Goal: Complete application form

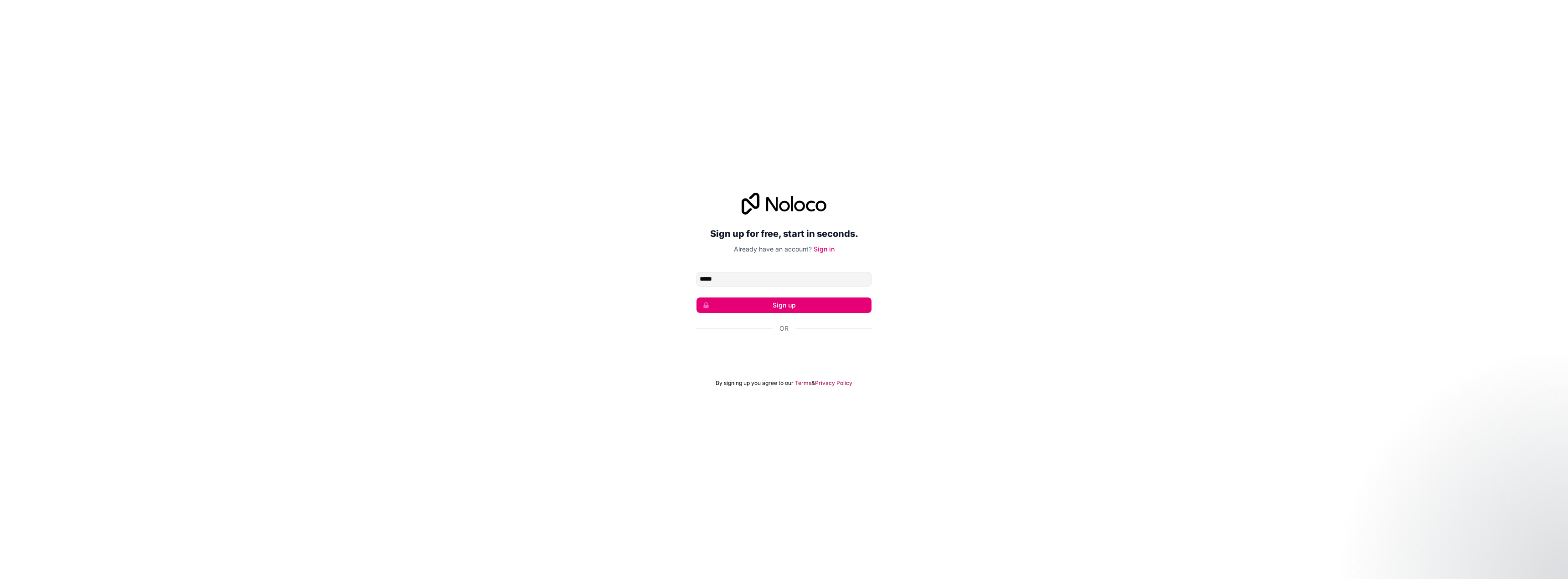
type input "**********"
click at [782, 306] on button "Sign up" at bounding box center [784, 305] width 175 height 15
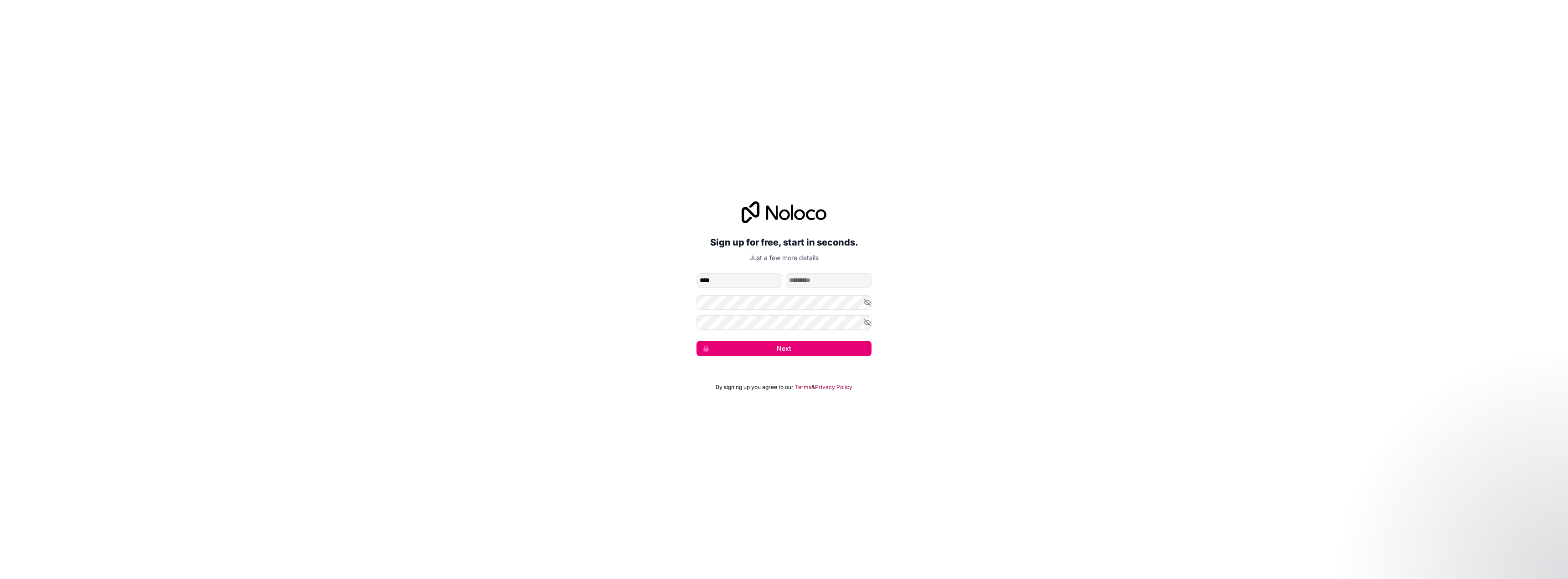
type input "****"
type input "********"
click at [791, 350] on button "Next" at bounding box center [784, 348] width 175 height 15
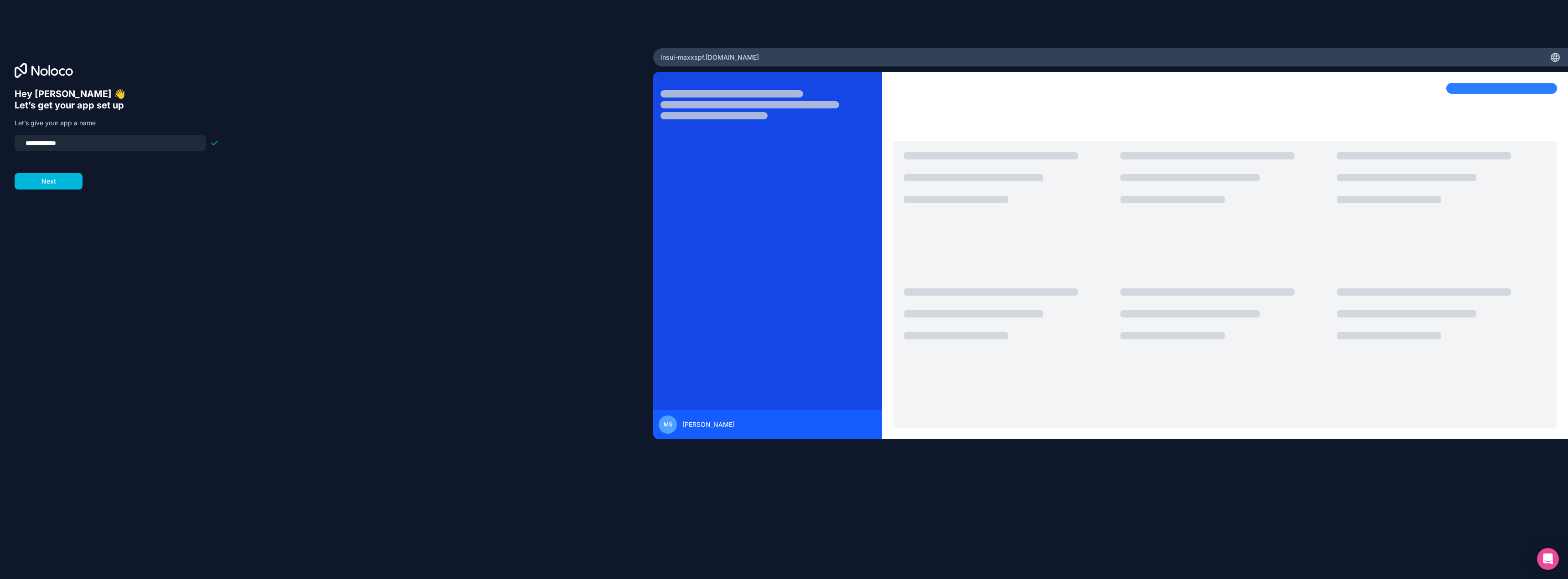
drag, startPoint x: 77, startPoint y: 142, endPoint x: 13, endPoint y: 143, distance: 64.0
click at [13, 143] on div "**********" at bounding box center [326, 289] width 653 height 482
type input "*"
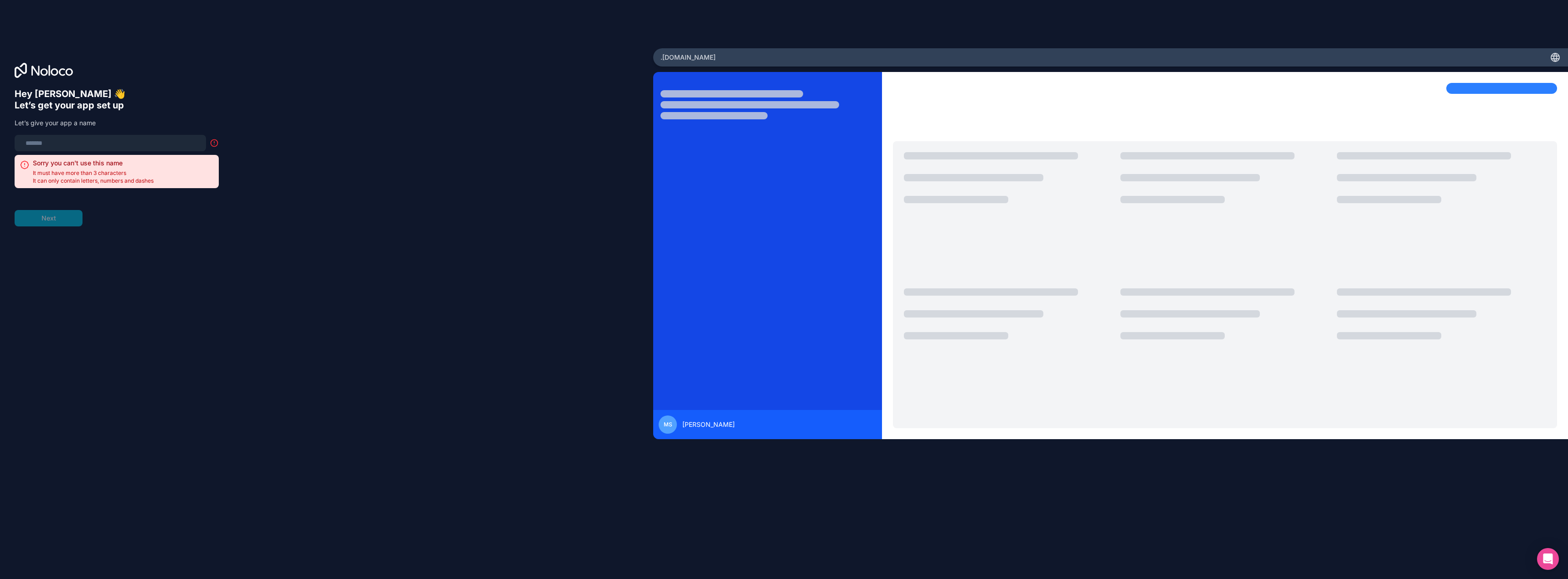
type input "*"
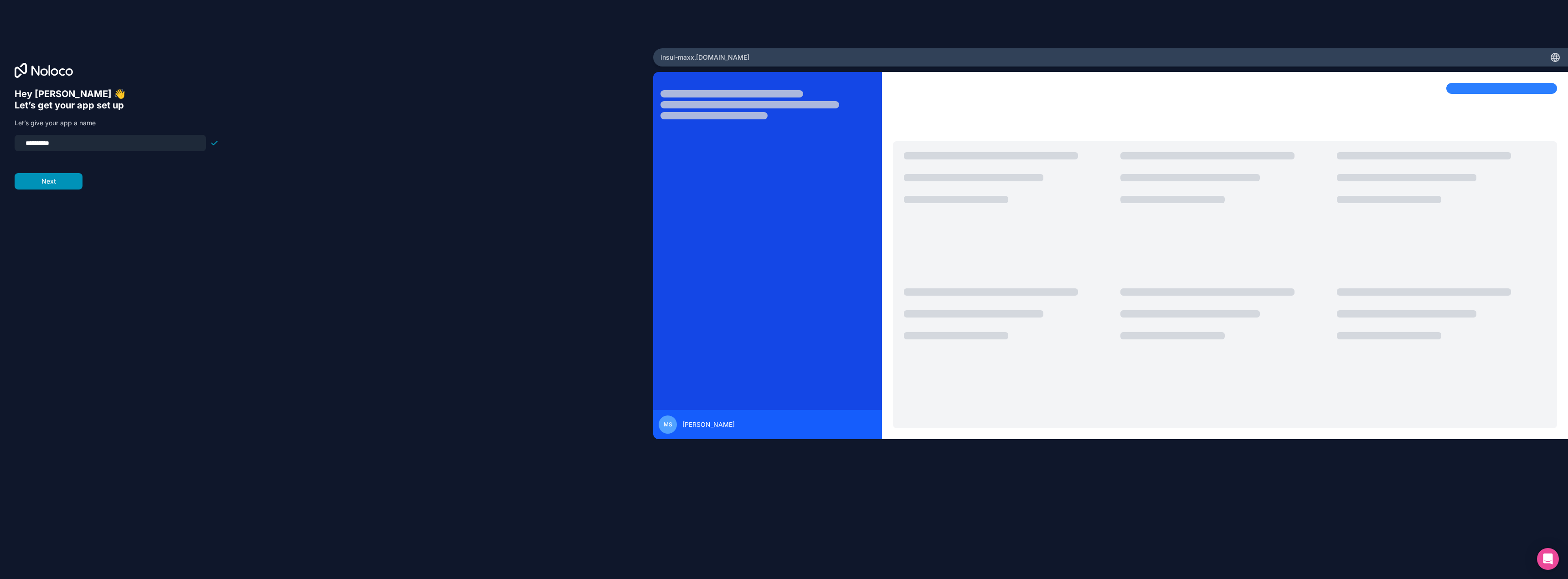
type input "**********"
click at [46, 183] on button "Next" at bounding box center [49, 181] width 68 height 16
click at [66, 137] on span "__________" at bounding box center [73, 137] width 37 height 11
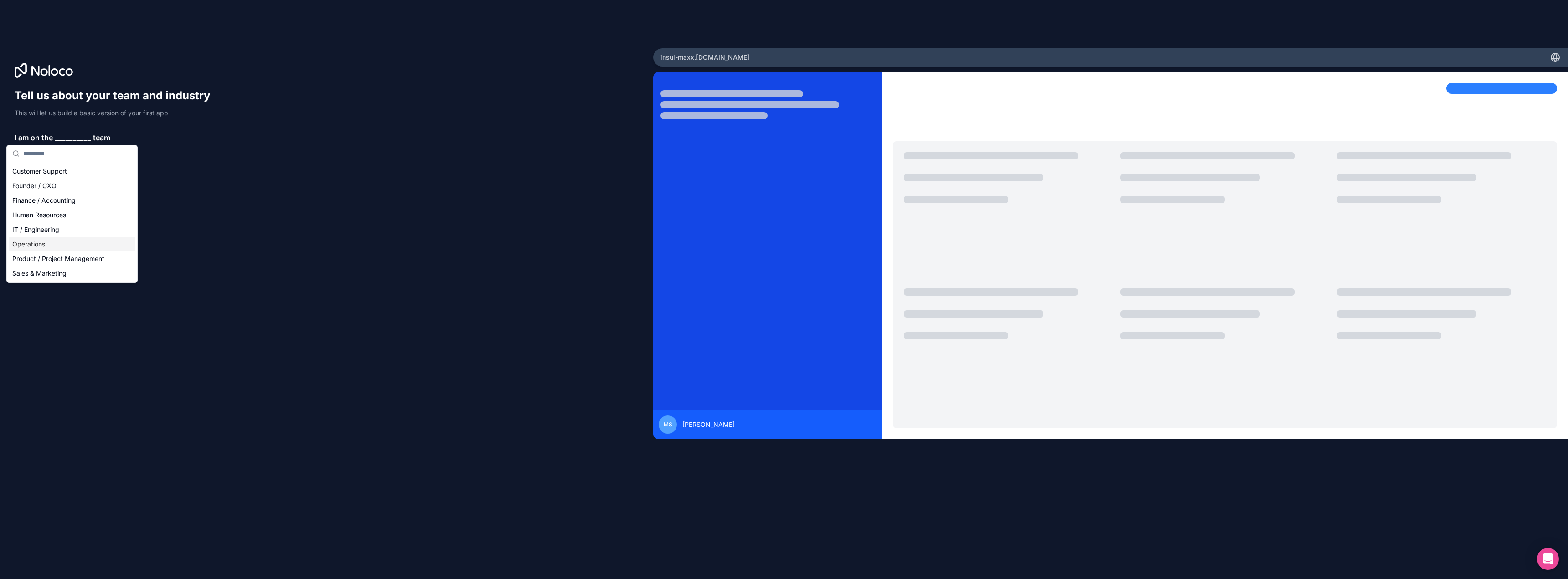
click at [58, 246] on div "Operations" at bounding box center [72, 244] width 127 height 15
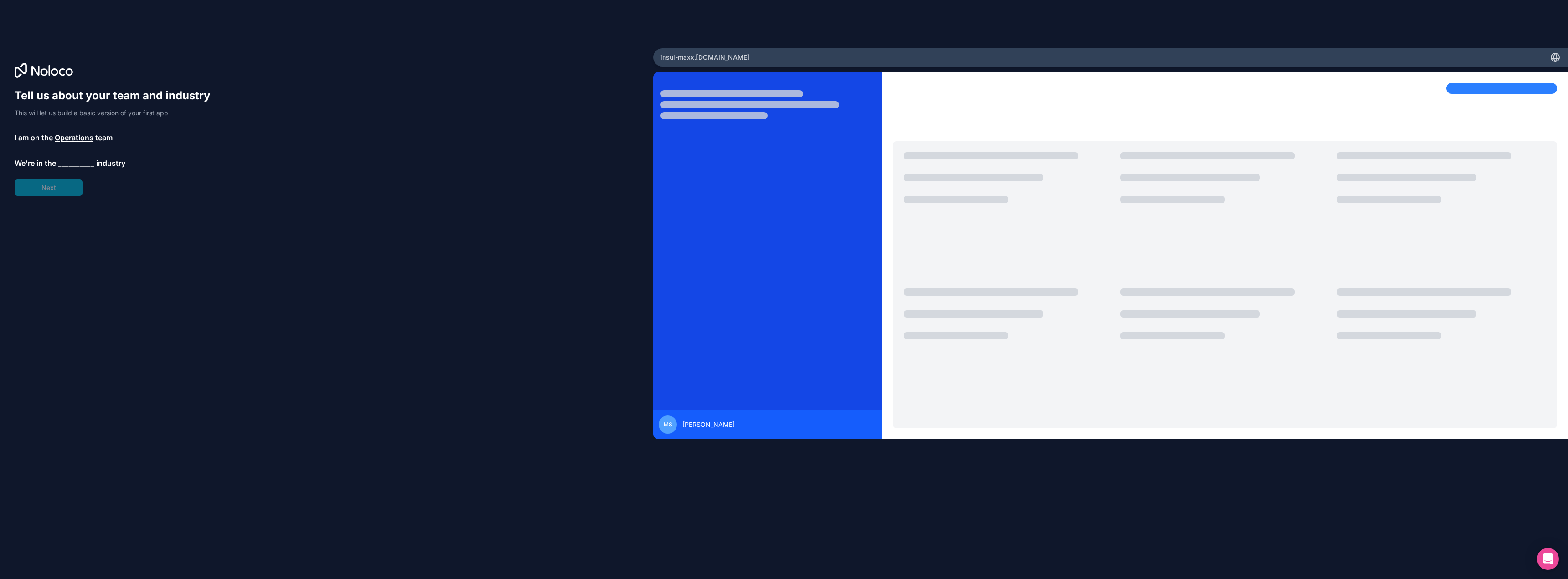
click at [71, 164] on span "__________" at bounding box center [76, 163] width 37 height 11
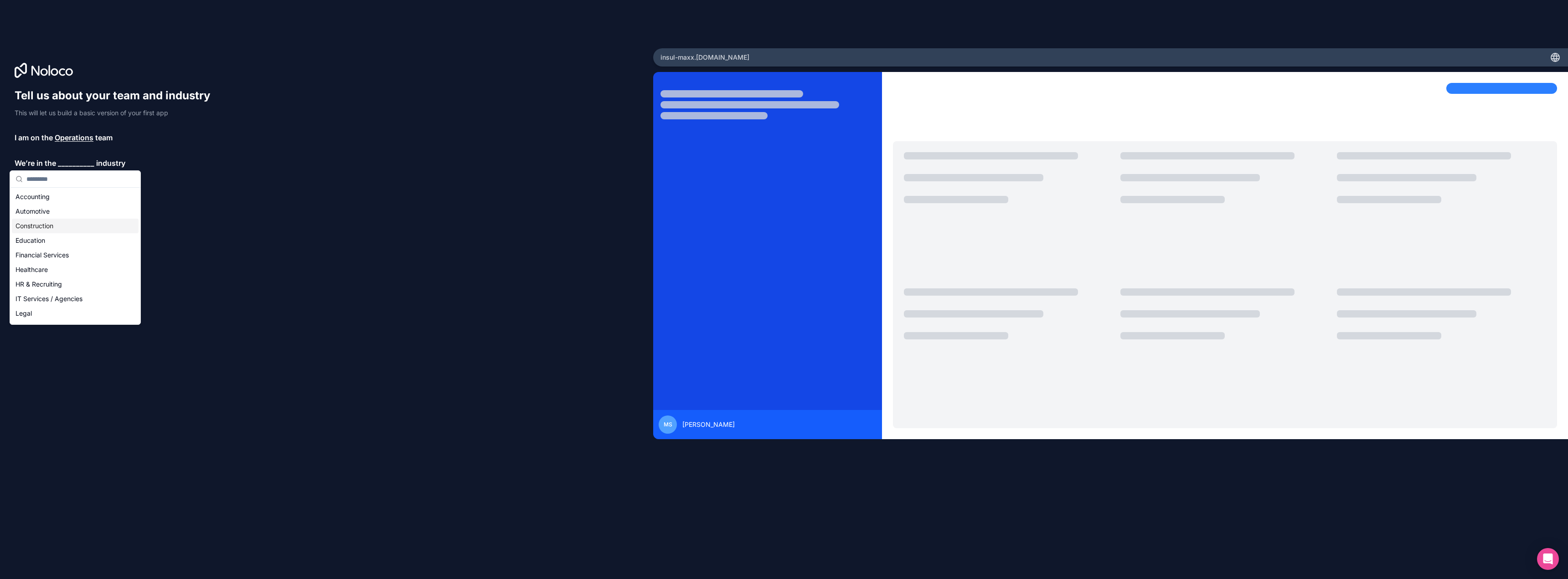
click at [43, 227] on div "Construction" at bounding box center [75, 226] width 127 height 15
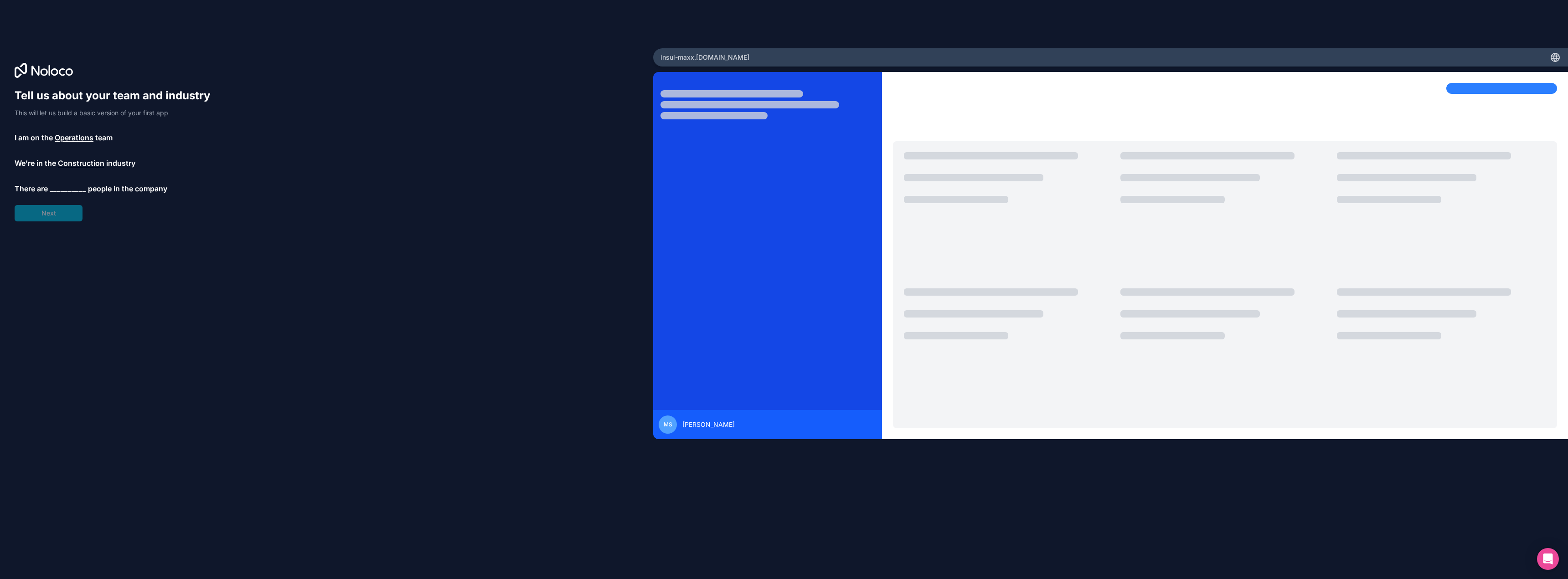
click at [61, 187] on span "__________" at bounding box center [68, 189] width 37 height 11
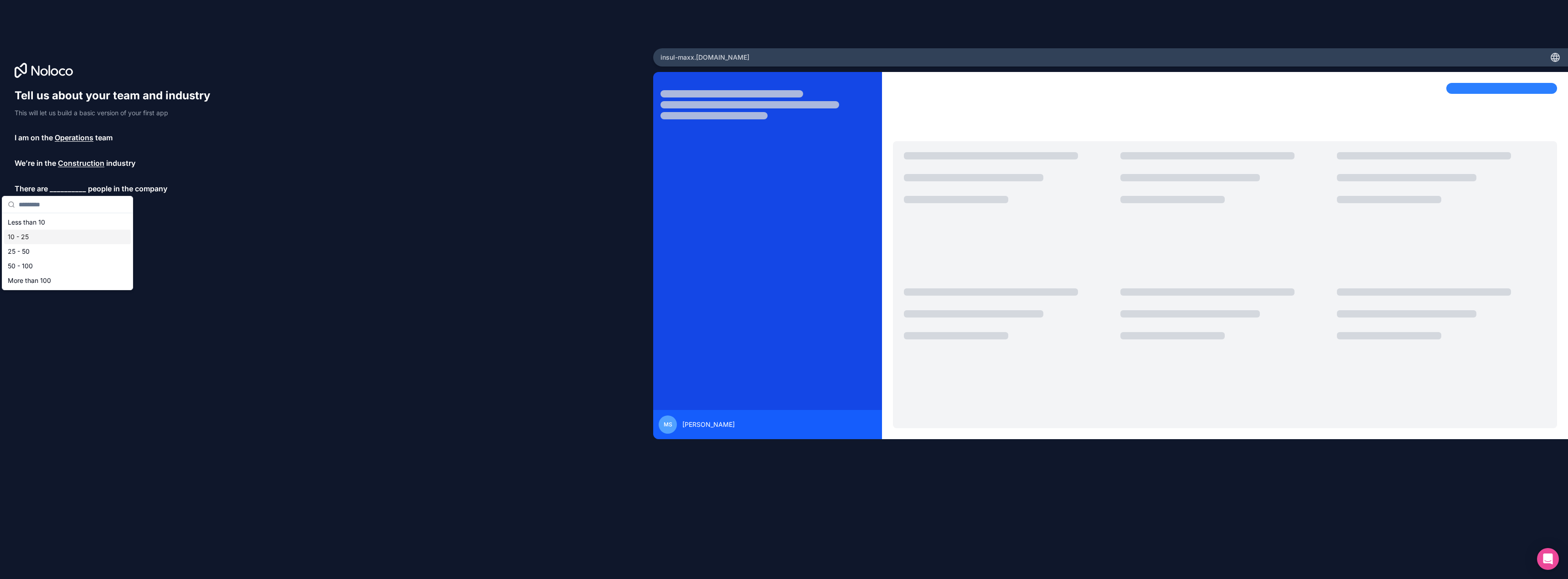
click at [31, 237] on div "10 - 25" at bounding box center [68, 237] width 127 height 15
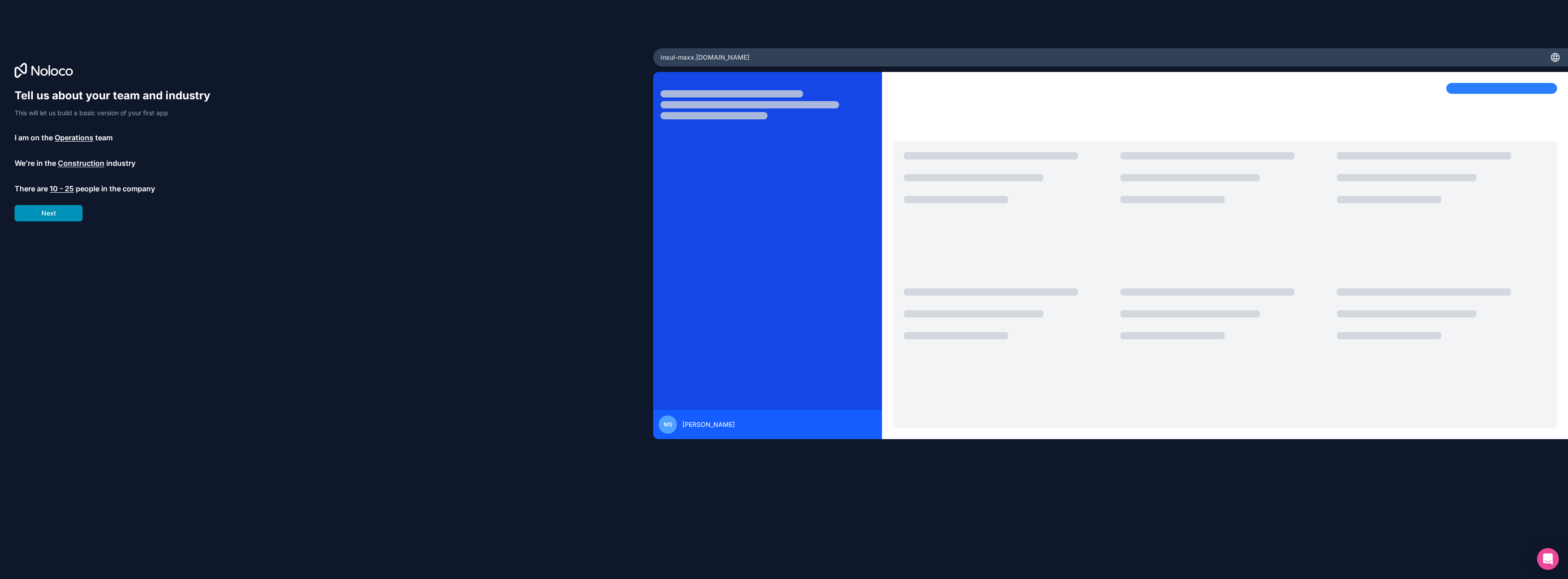
click at [53, 213] on button "Next" at bounding box center [49, 213] width 68 height 16
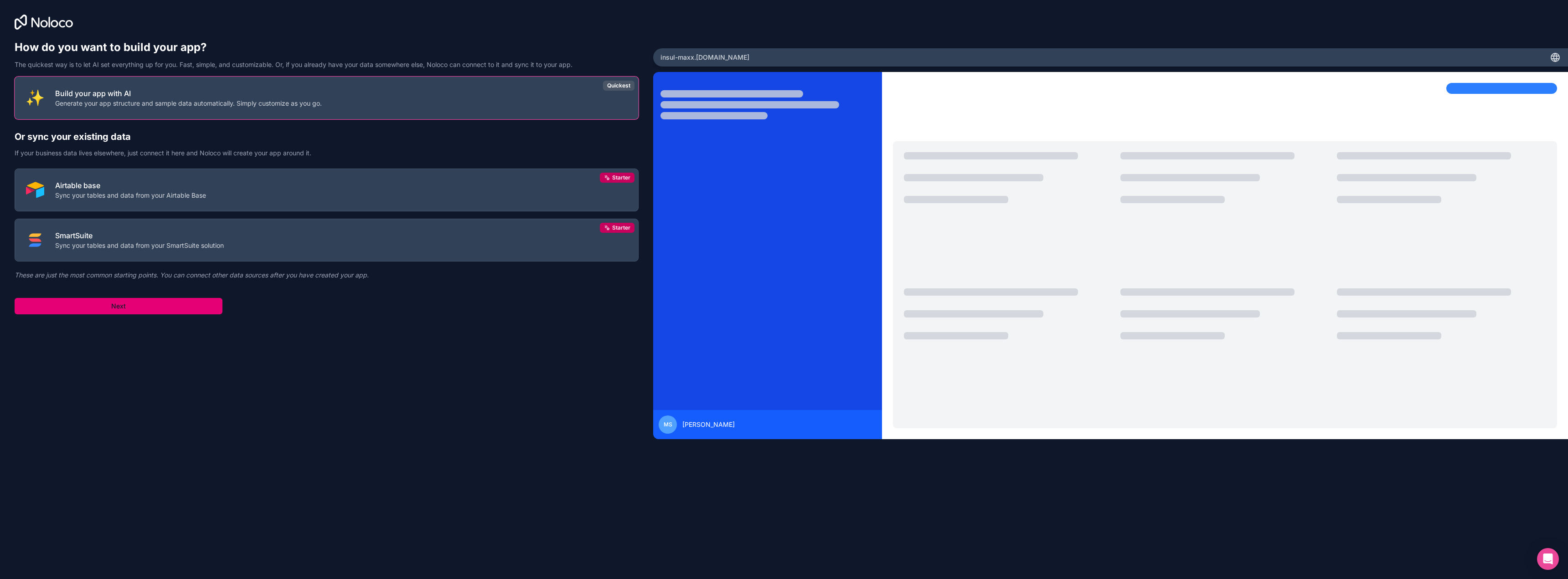
click at [122, 311] on button "Next" at bounding box center [118, 306] width 208 height 16
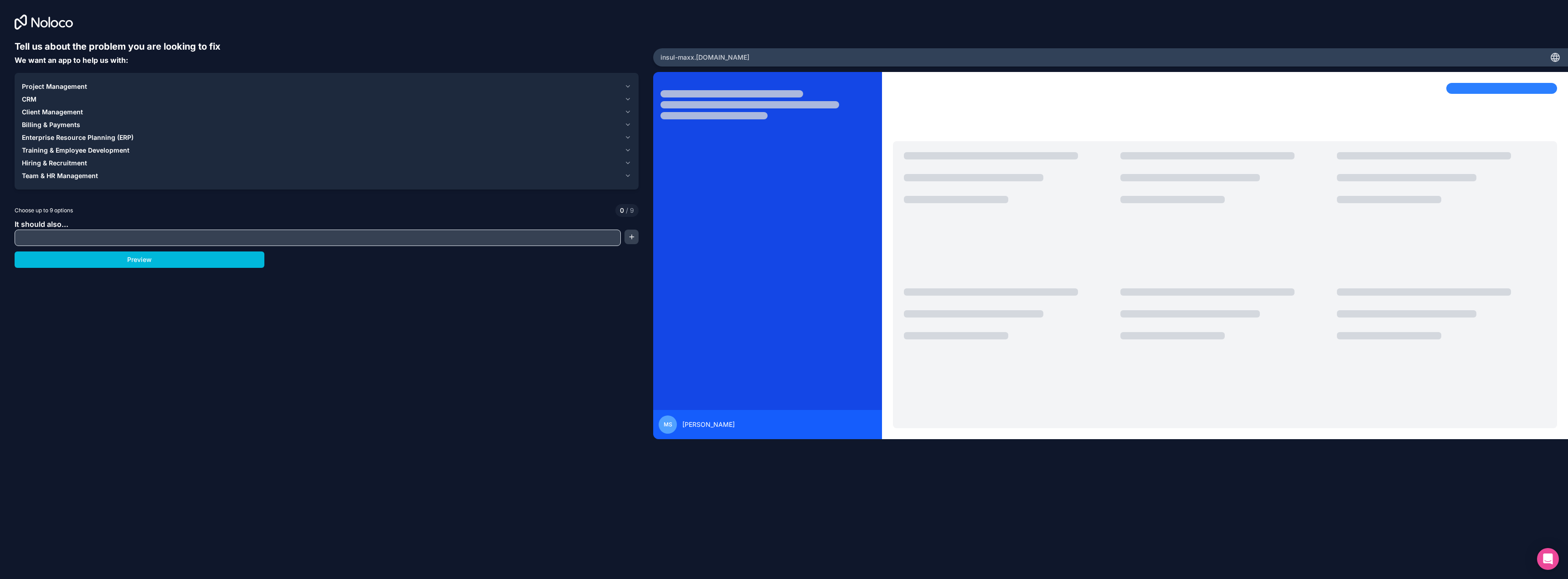
click at [50, 83] on span "Project Management" at bounding box center [54, 86] width 65 height 9
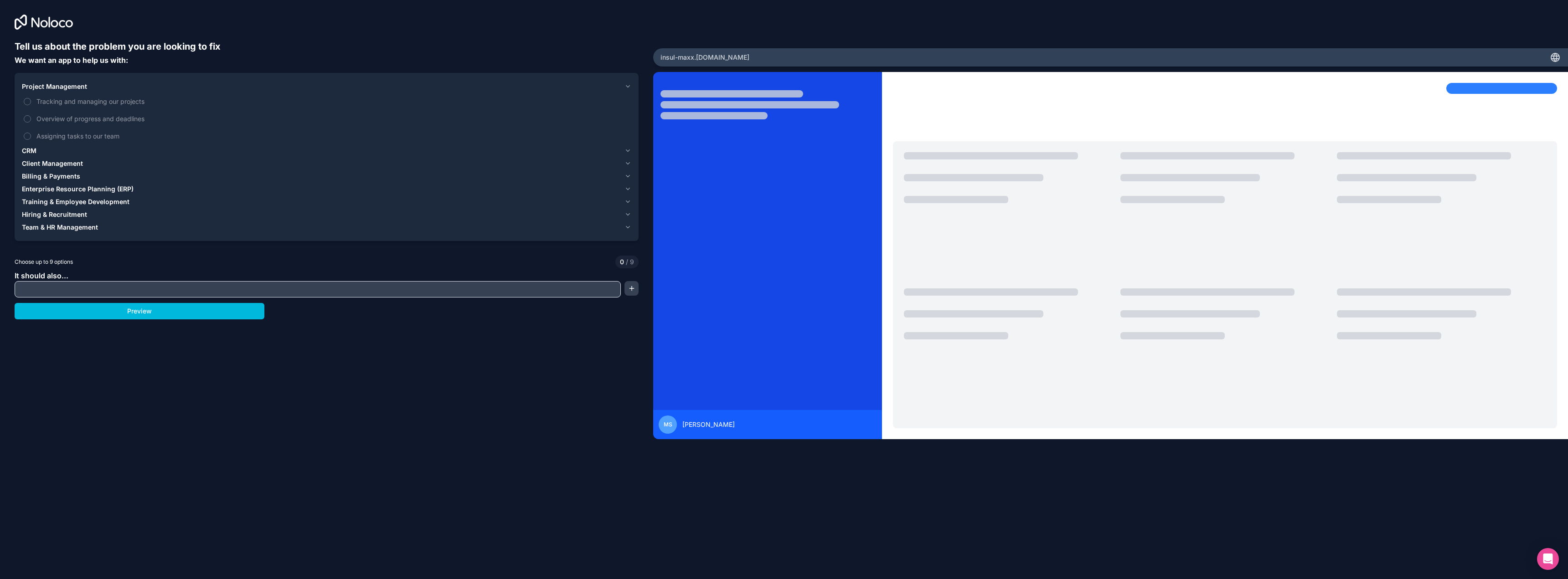
click at [68, 283] on div at bounding box center [318, 289] width 606 height 16
click at [310, 290] on input "text" at bounding box center [318, 289] width 601 height 13
type input "**********"
click at [629, 290] on button "button" at bounding box center [631, 288] width 14 height 15
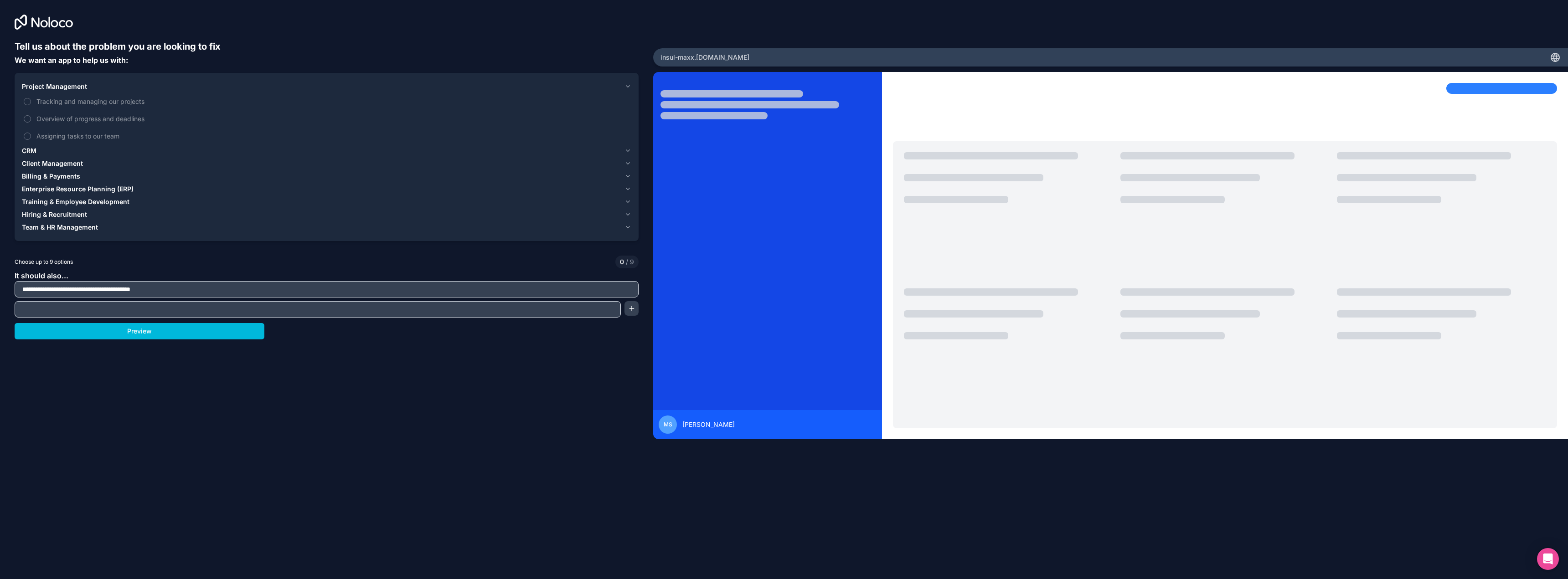
click at [133, 309] on input "text" at bounding box center [318, 309] width 601 height 13
type input "**********"
click at [629, 313] on button "button" at bounding box center [631, 308] width 14 height 15
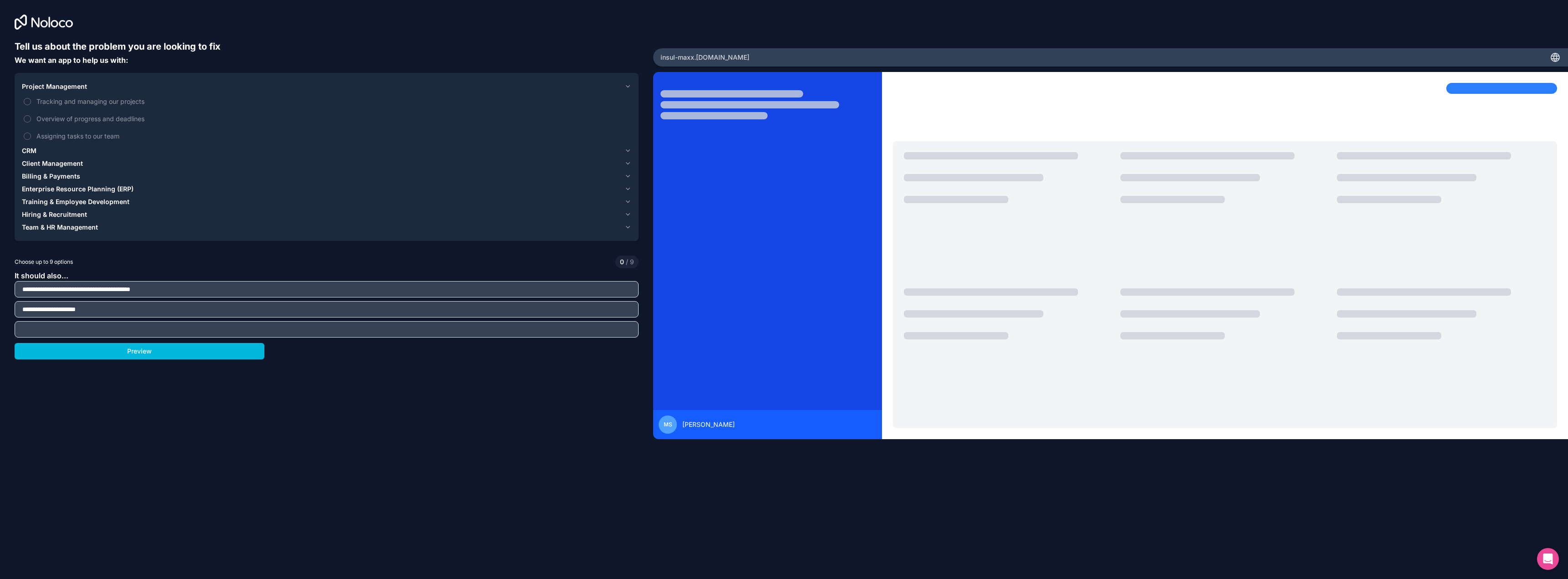
click at [262, 333] on input "text" at bounding box center [327, 329] width 620 height 13
type input "**********"
click at [371, 369] on div "**********" at bounding box center [326, 254] width 624 height 428
click at [27, 136] on button "Assigning tasks to our team" at bounding box center [27, 136] width 7 height 7
click at [27, 119] on button "Overview of progress and deadlines" at bounding box center [27, 119] width 7 height 7
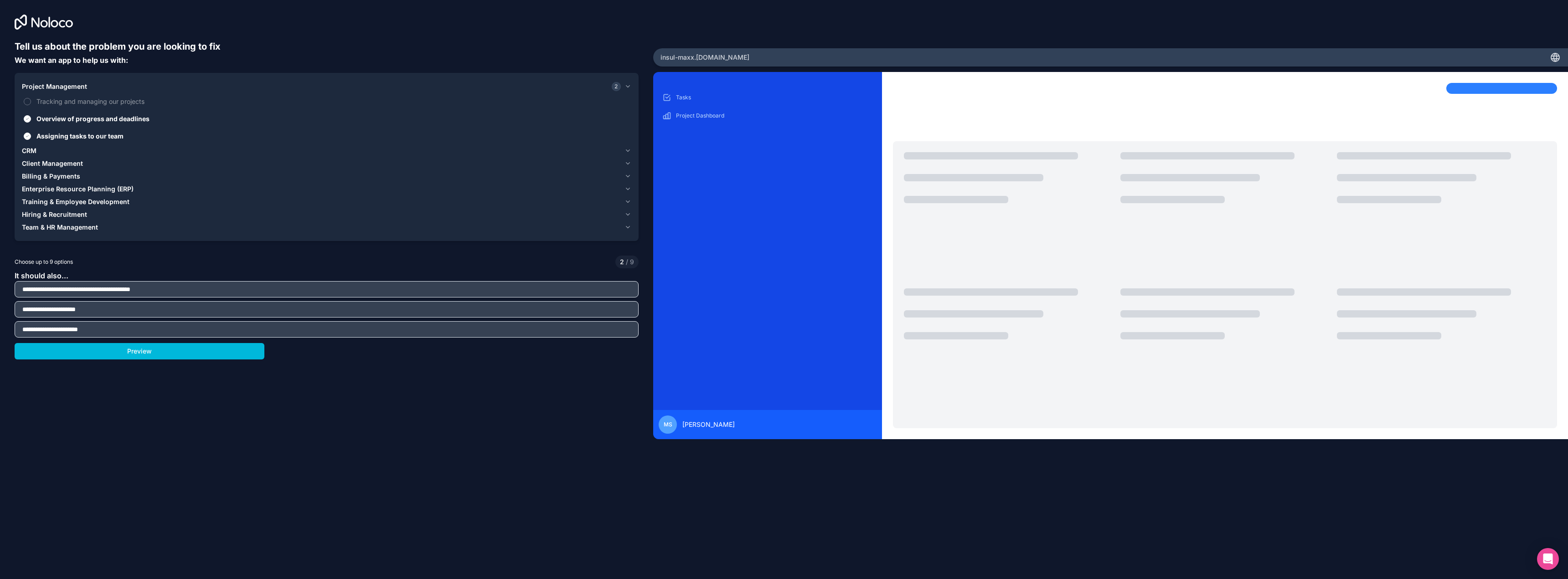
click at [28, 99] on button "Tracking and managing our projects" at bounding box center [27, 102] width 7 height 7
click at [30, 117] on button "Overview of progress and deadlines" at bounding box center [27, 119] width 7 height 7
click at [33, 151] on span "CRM" at bounding box center [29, 150] width 15 height 9
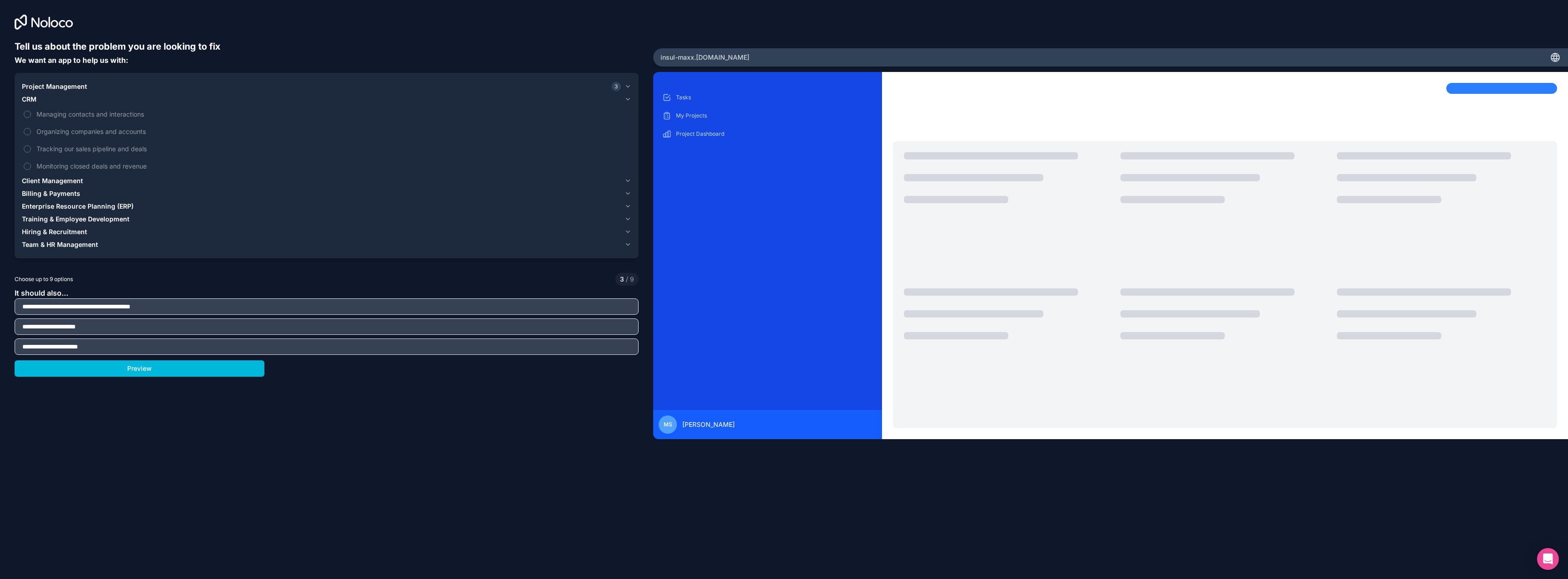
click at [27, 113] on button "Managing contacts and interactions" at bounding box center [27, 114] width 7 height 7
click at [26, 131] on button "Organizing companies and accounts" at bounding box center [27, 131] width 7 height 7
click at [28, 149] on button "Tracking our sales pipeline and deals" at bounding box center [27, 149] width 7 height 7
click at [26, 168] on button "Monitoring closed deals and revenue" at bounding box center [27, 166] width 7 height 7
click at [28, 181] on span "Client Management" at bounding box center [52, 181] width 61 height 9
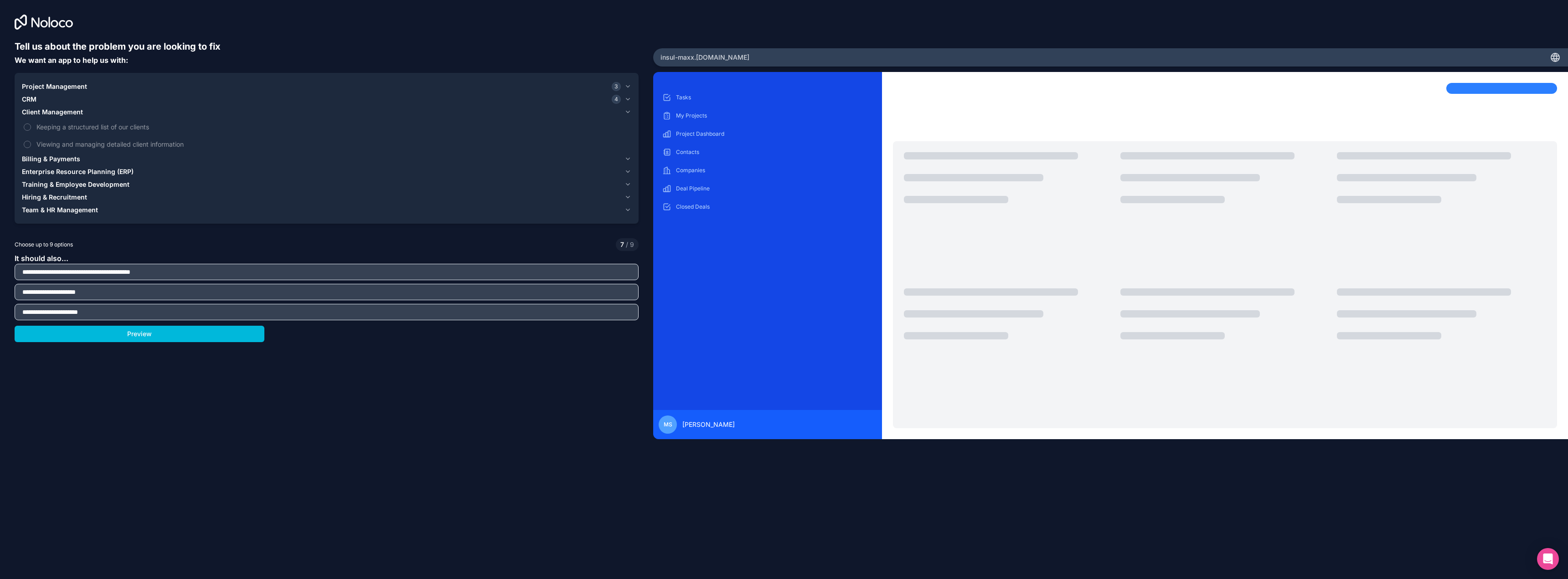
click at [29, 128] on button "Keeping a structured list of our clients" at bounding box center [27, 127] width 7 height 7
click at [30, 144] on button "Viewing and managing detailed client information" at bounding box center [27, 144] width 7 height 7
click at [33, 157] on span "Billing & Payments" at bounding box center [51, 159] width 58 height 9
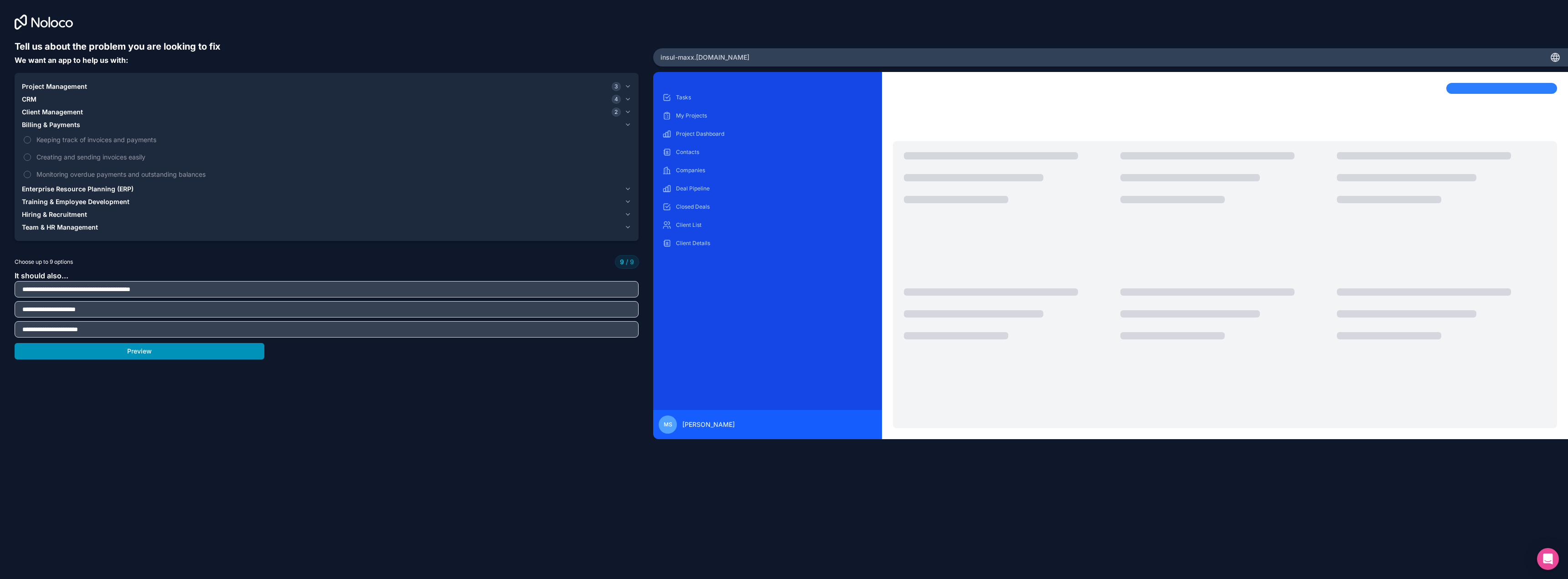
click at [161, 354] on button "Preview" at bounding box center [139, 351] width 250 height 16
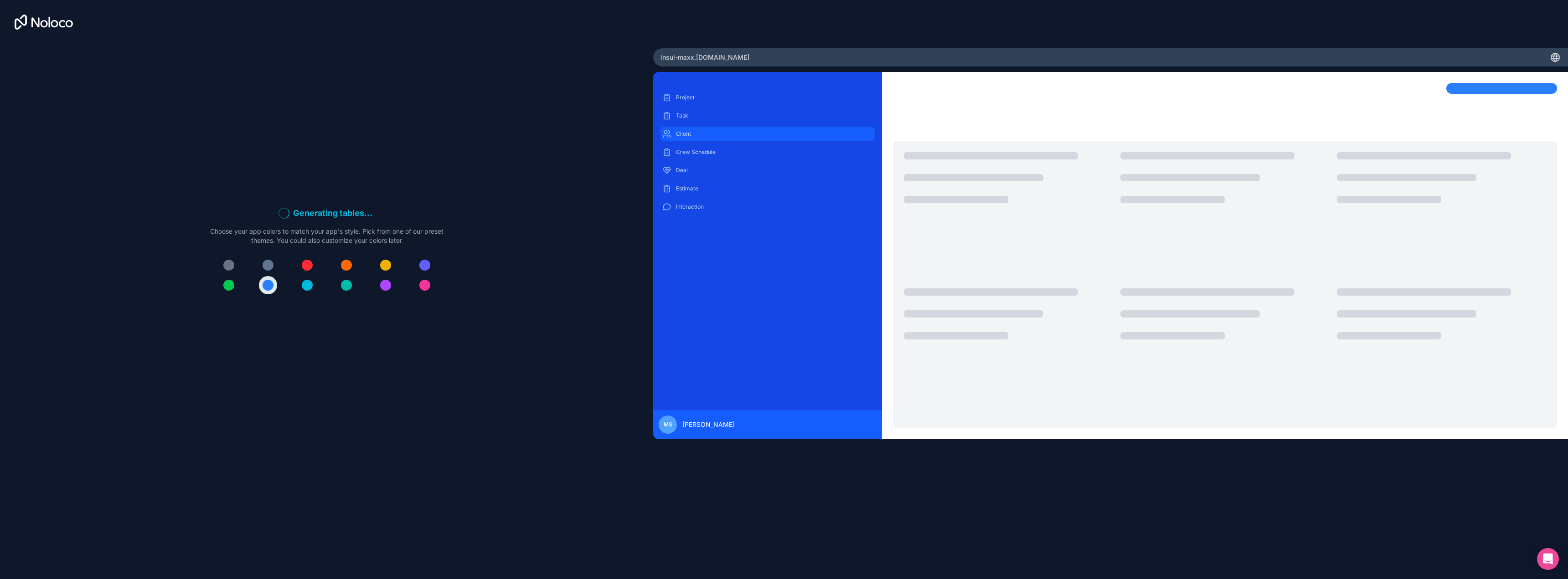
click at [688, 134] on p "Client" at bounding box center [774, 134] width 197 height 7
click at [351, 266] on div at bounding box center [346, 265] width 11 height 11
